Goal: Task Accomplishment & Management: Manage account settings

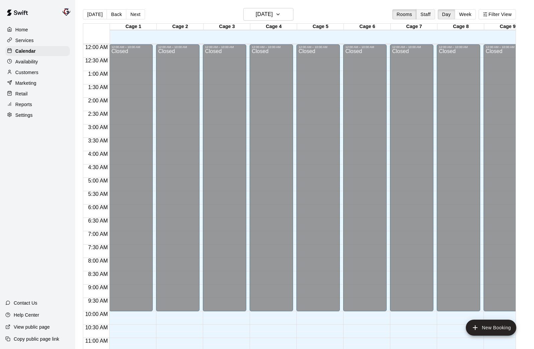
scroll to position [312, 115]
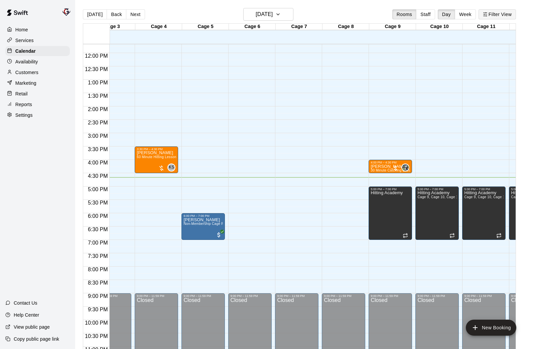
click at [504, 14] on button "Filter View" at bounding box center [496, 14] width 37 height 10
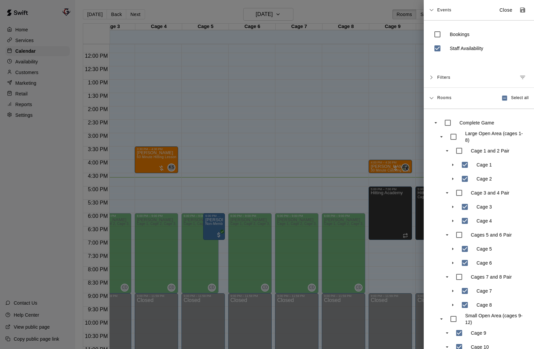
click at [365, 11] on div at bounding box center [267, 174] width 534 height 349
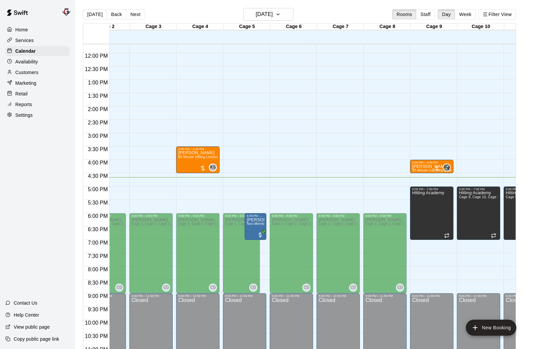
scroll to position [0, 0]
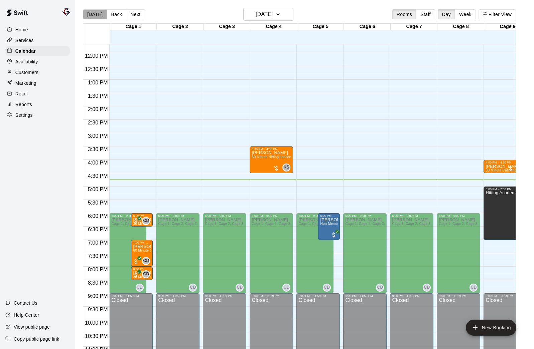
click at [97, 15] on button "[DATE]" at bounding box center [95, 14] width 24 height 10
click at [278, 164] on div "KS 0" at bounding box center [281, 168] width 17 height 8
click at [281, 185] on img "edit" at bounding box center [280, 187] width 8 height 8
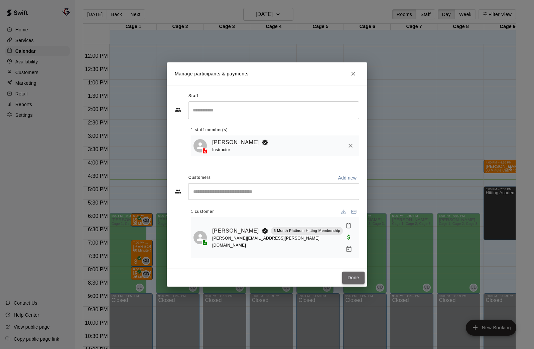
click at [359, 272] on button "Done" at bounding box center [353, 278] width 22 height 12
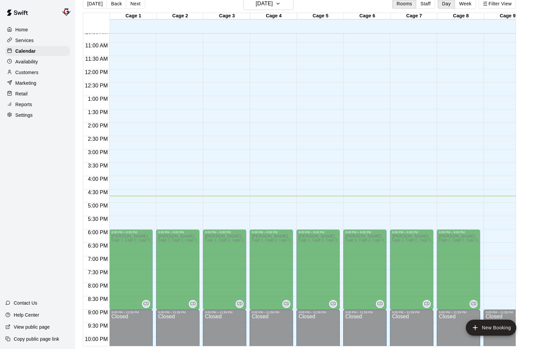
scroll to position [285, 0]
click at [22, 69] on p "Customers" at bounding box center [26, 72] width 23 height 7
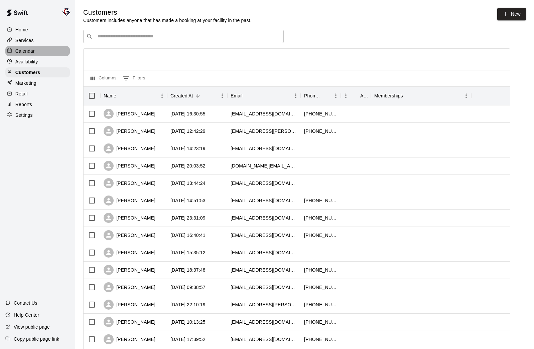
click at [24, 49] on p "Calendar" at bounding box center [24, 51] width 19 height 7
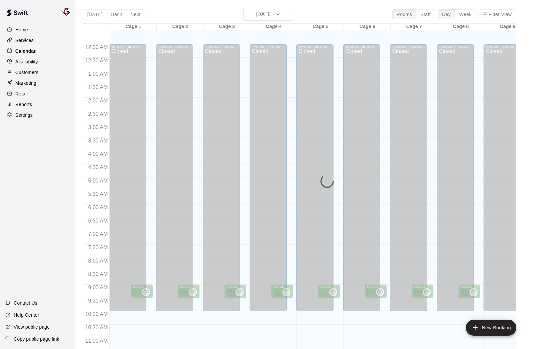
scroll to position [309, 0]
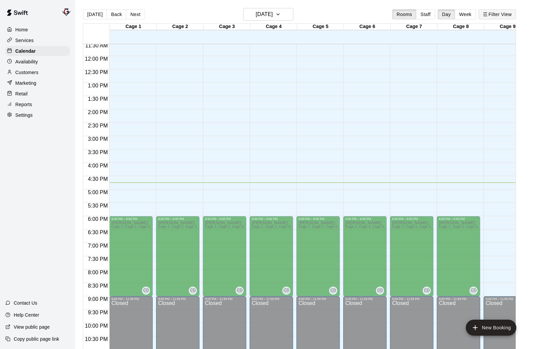
click at [497, 15] on button "Filter View" at bounding box center [496, 14] width 37 height 10
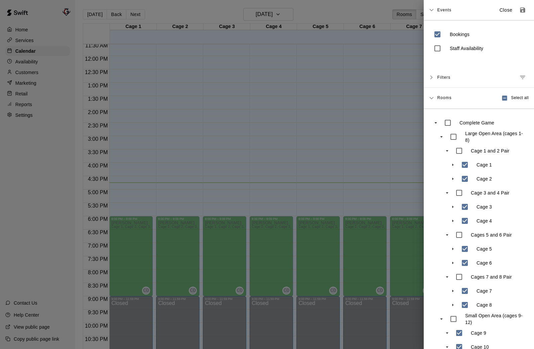
click at [413, 59] on div at bounding box center [267, 174] width 534 height 349
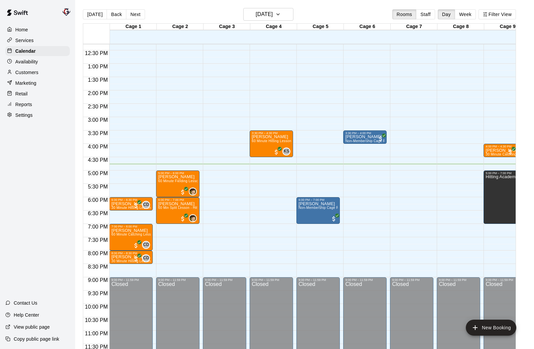
scroll to position [329, 0]
